Goal: Information Seeking & Learning: Understand process/instructions

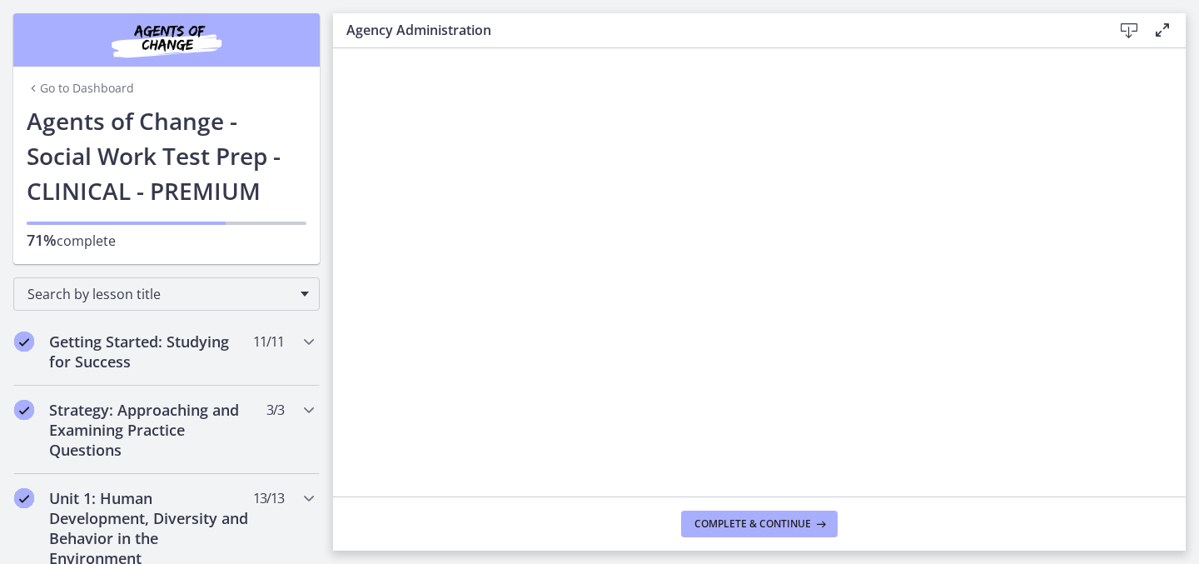
scroll to position [897, 0]
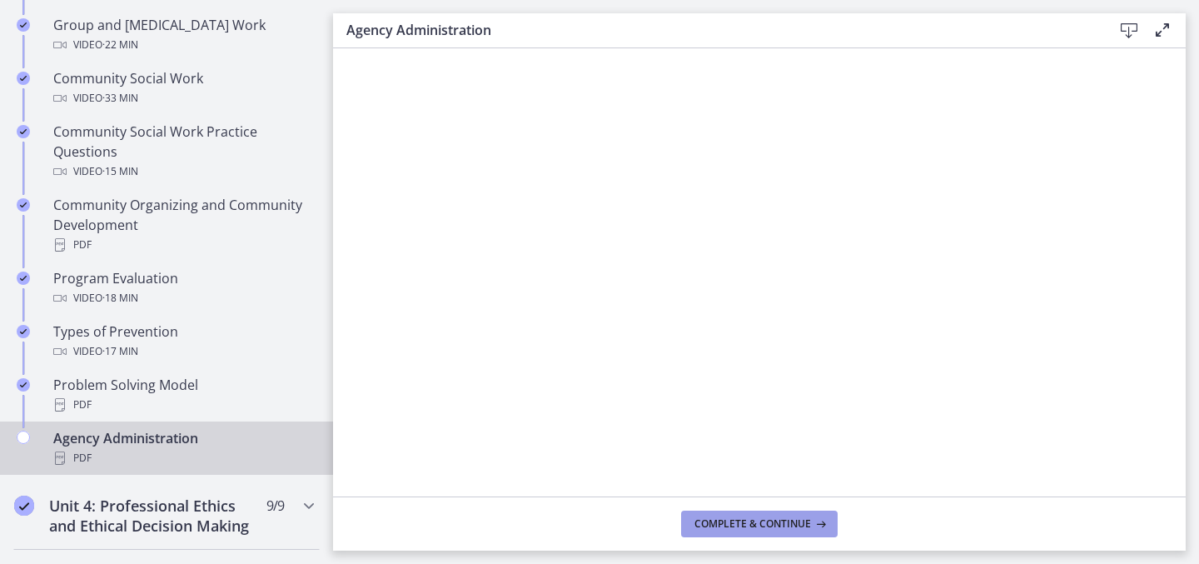
click at [710, 530] on span "Complete & continue" at bounding box center [752, 523] width 117 height 13
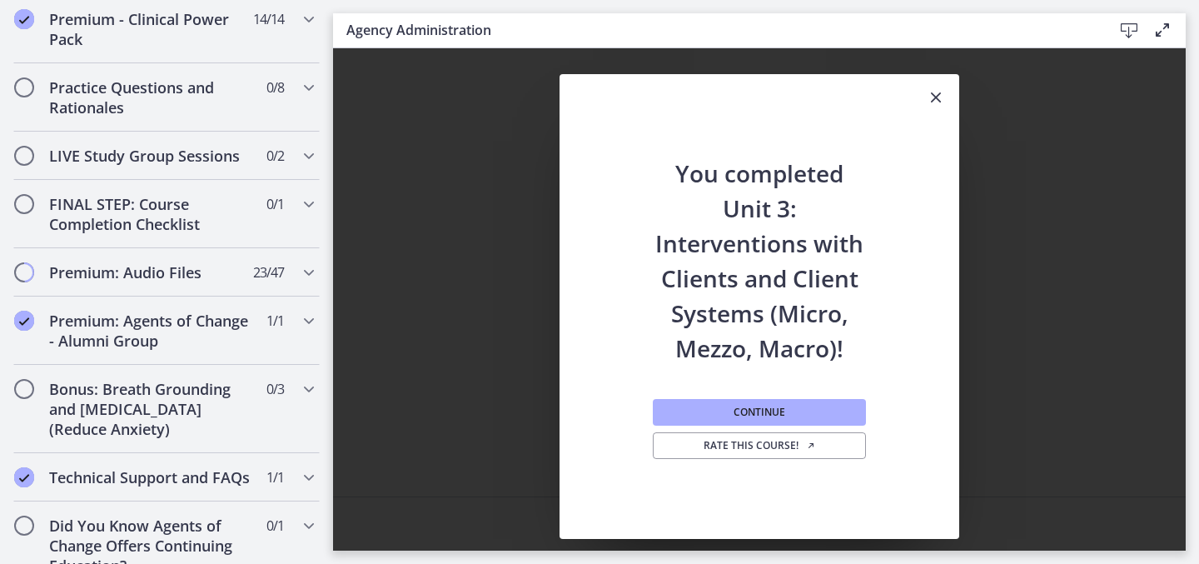
scroll to position [1476, 0]
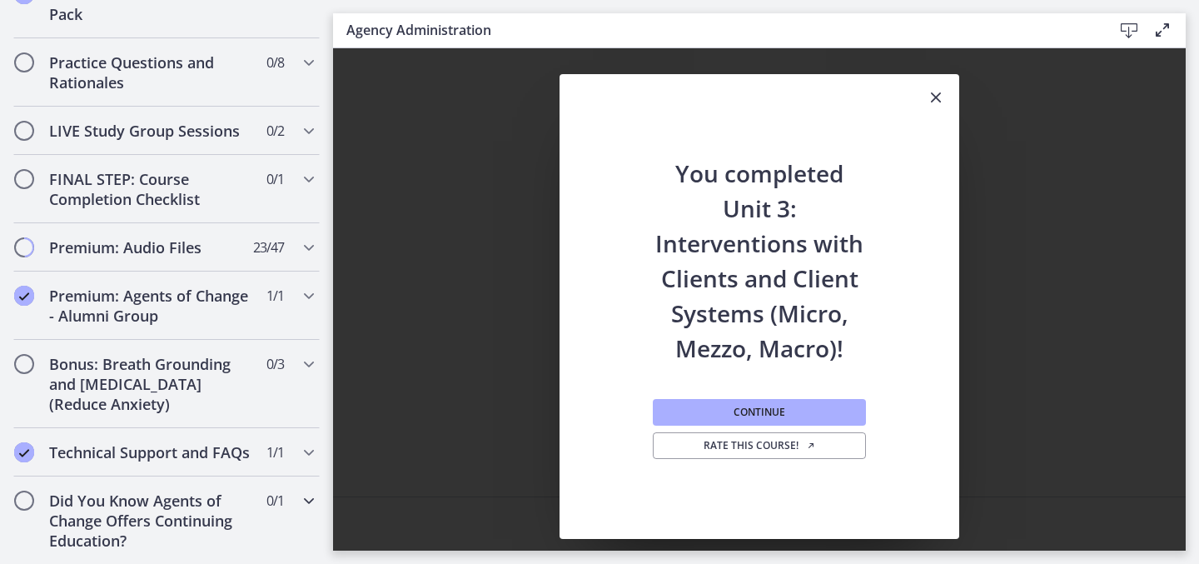
click at [220, 510] on h2 "Did You Know Agents of Change Offers Continuing Education?" at bounding box center [150, 520] width 203 height 60
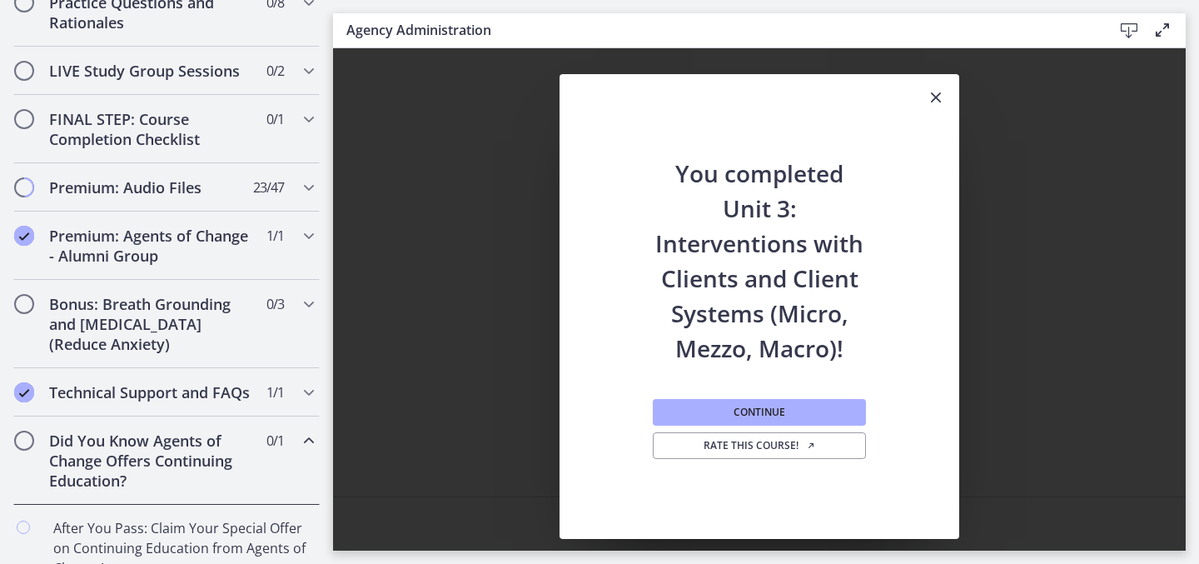
scroll to position [943, 0]
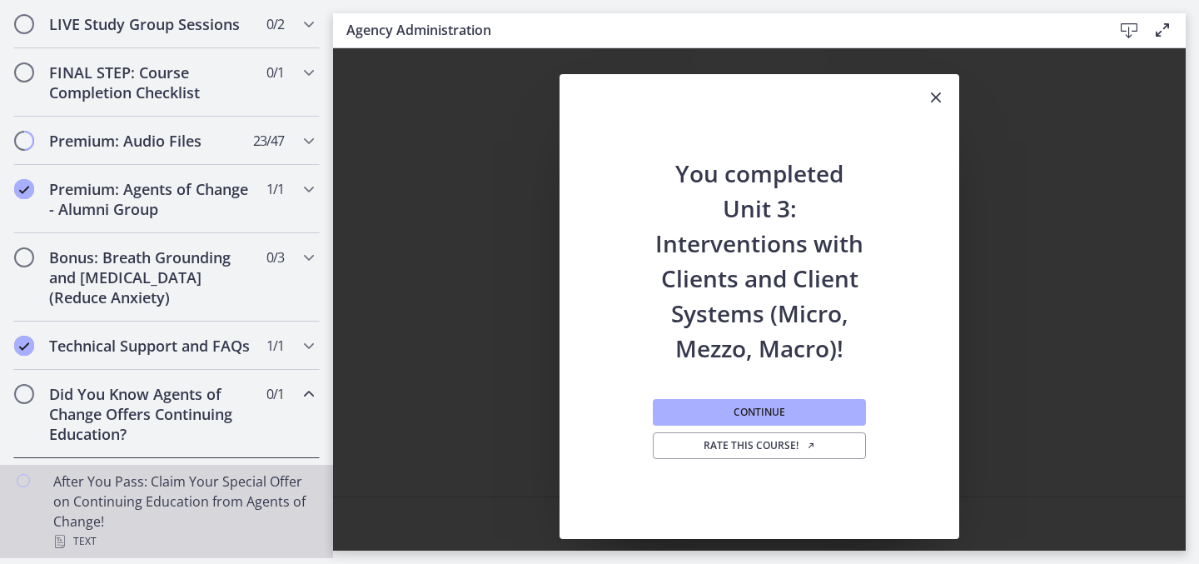
click at [220, 500] on div "After You Pass: Claim Your Special Offer on Continuing Education from Agents of…" at bounding box center [183, 511] width 260 height 80
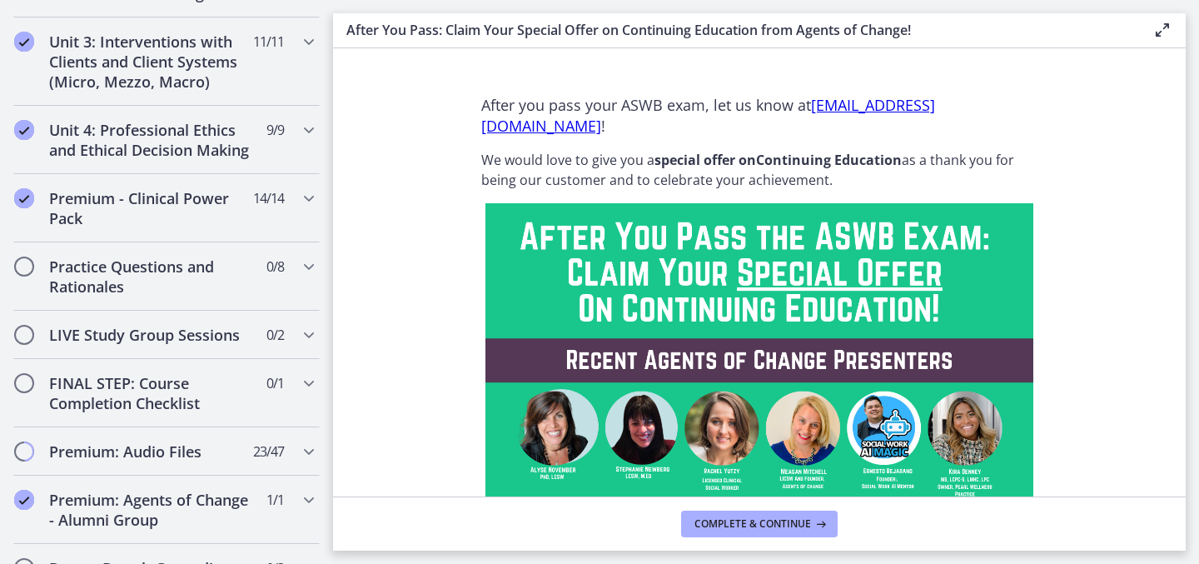
scroll to position [623, 0]
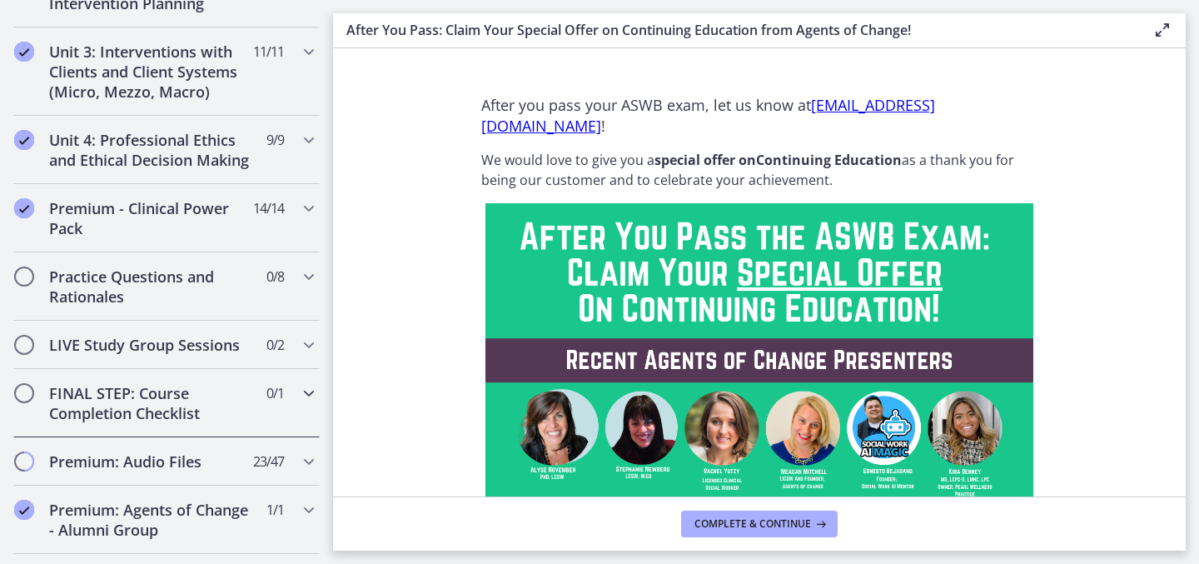
click at [221, 389] on h2 "FINAL STEP: Course Completion Checklist" at bounding box center [150, 403] width 203 height 40
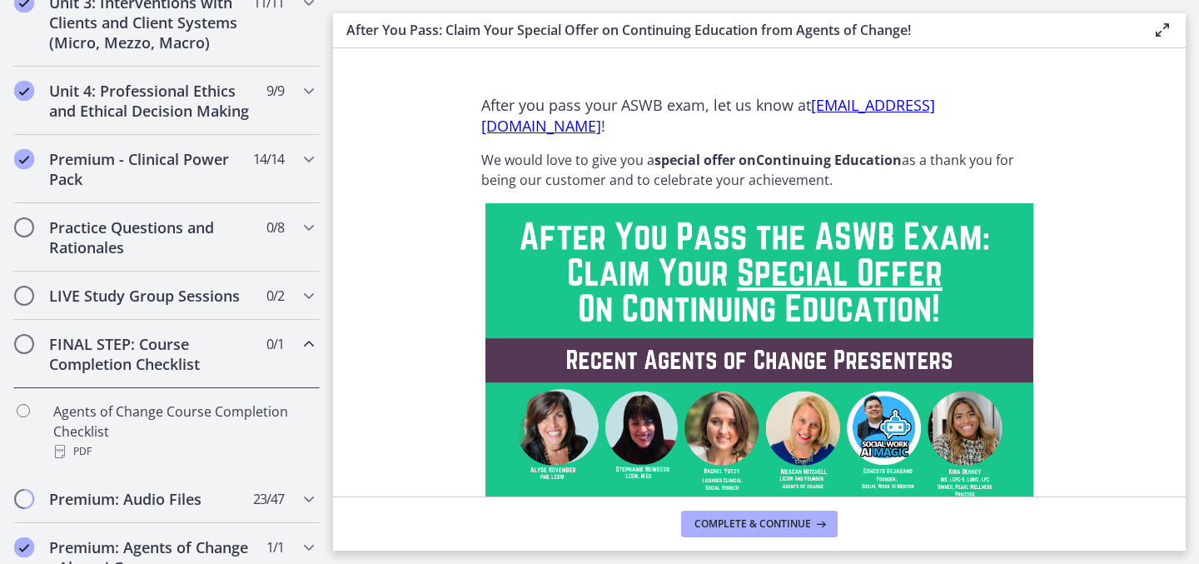
scroll to position [674, 0]
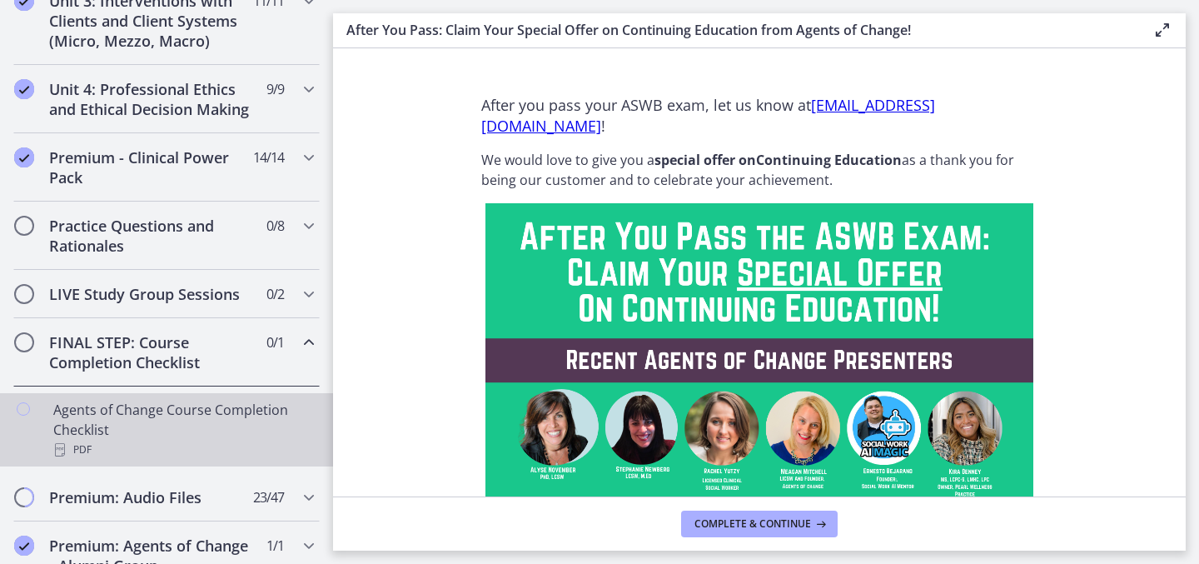
click at [205, 412] on div "Agents of Change Course Completion Checklist PDF" at bounding box center [183, 430] width 260 height 60
